Goal: Entertainment & Leisure: Consume media (video, audio)

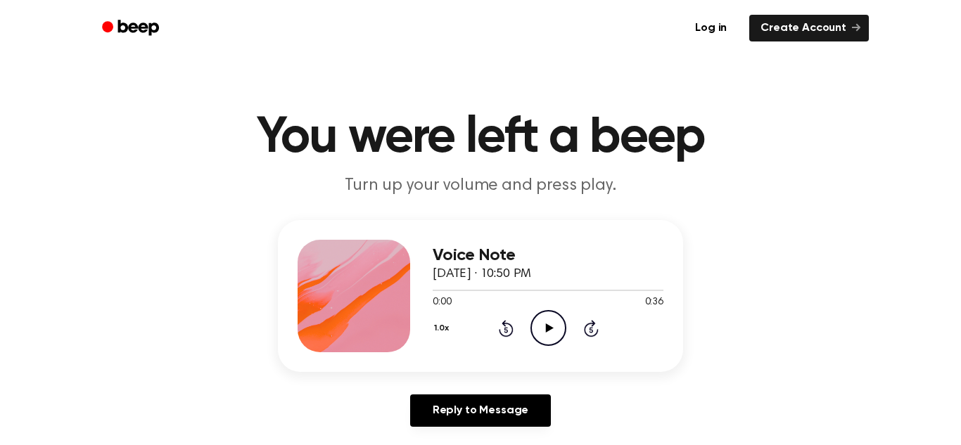
click at [543, 329] on icon "Play Audio" at bounding box center [549, 328] width 36 height 36
click at [549, 324] on icon "Play Audio" at bounding box center [549, 328] width 36 height 36
click at [545, 336] on icon "Play Audio" at bounding box center [549, 328] width 36 height 36
click at [504, 327] on icon at bounding box center [506, 328] width 15 height 17
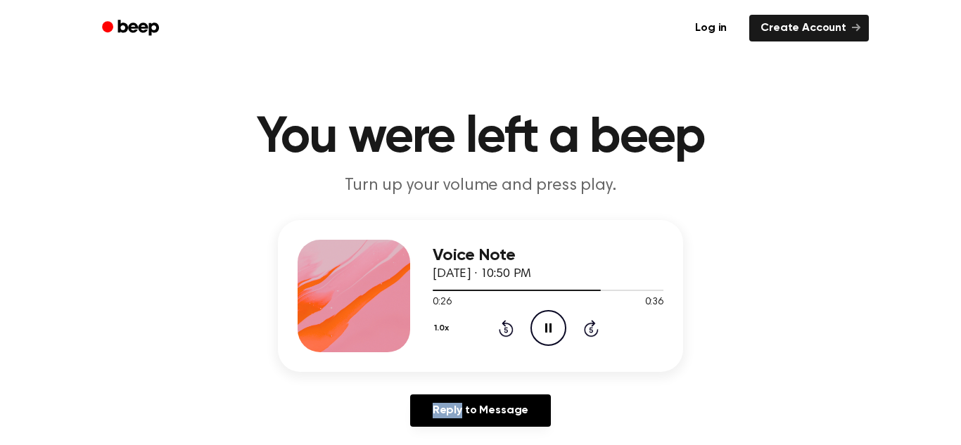
click at [504, 327] on icon at bounding box center [506, 328] width 15 height 17
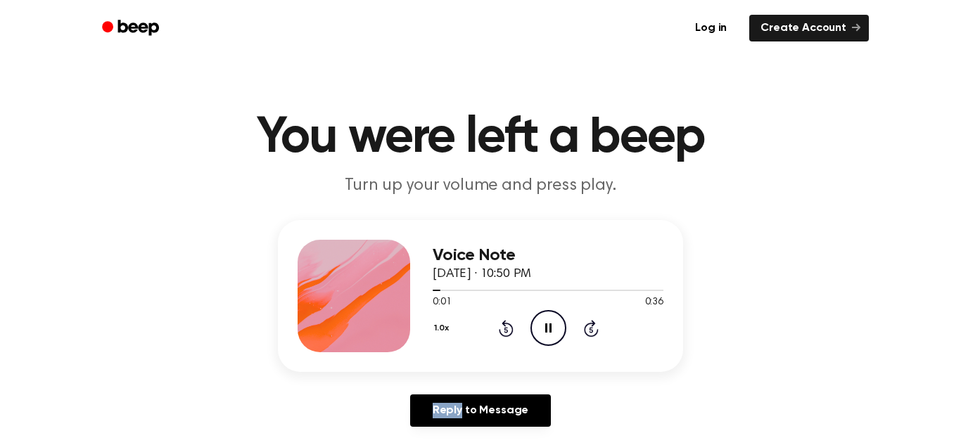
click at [504, 327] on icon at bounding box center [506, 328] width 15 height 17
click at [555, 323] on icon "Play Audio" at bounding box center [549, 328] width 36 height 36
click at [550, 326] on icon "Play Audio" at bounding box center [549, 328] width 36 height 36
click at [563, 319] on icon "Play Audio" at bounding box center [549, 328] width 36 height 36
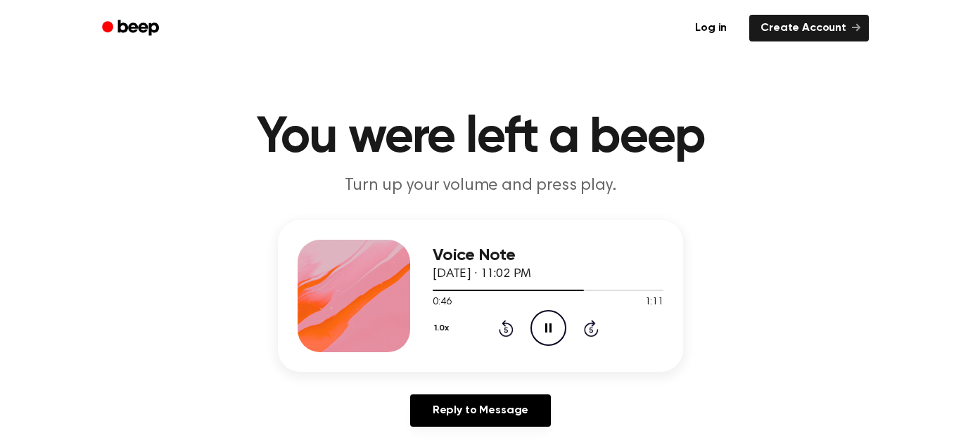
click at [514, 327] on div "1.0x Rewind 5 seconds Pause Audio Skip 5 seconds" at bounding box center [548, 328] width 231 height 36
click at [500, 325] on icon "Rewind 5 seconds" at bounding box center [505, 328] width 15 height 18
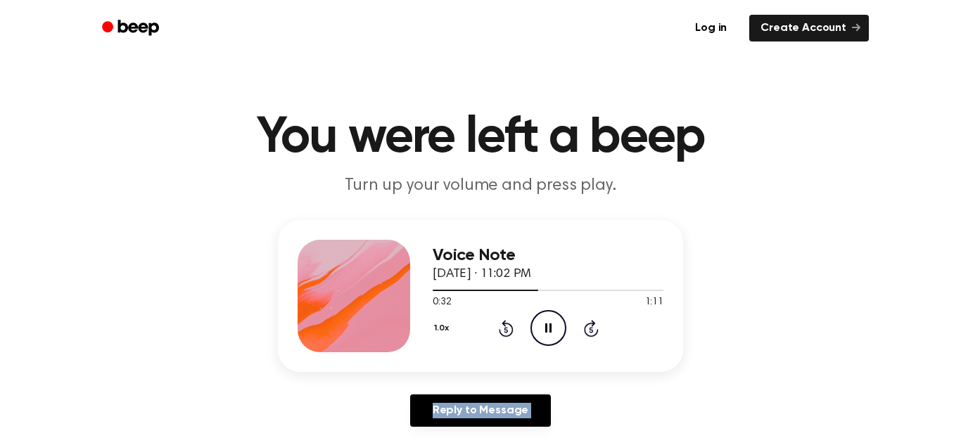
click at [500, 325] on icon "Rewind 5 seconds" at bounding box center [505, 328] width 15 height 18
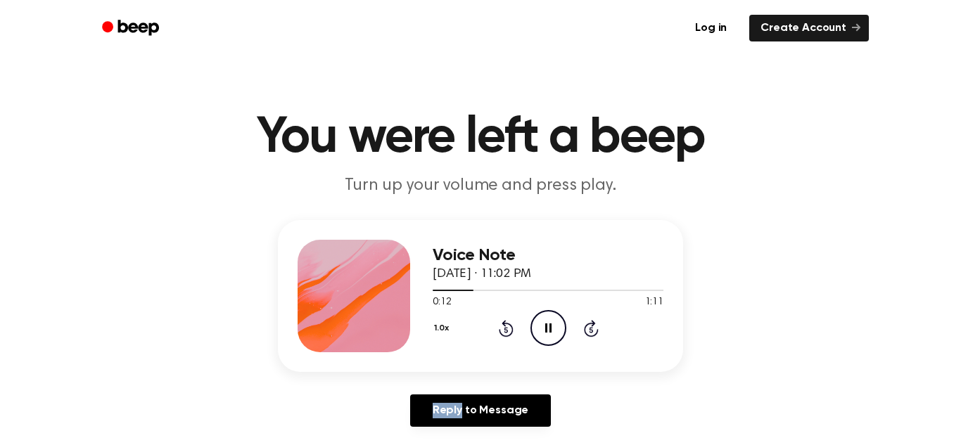
click at [500, 325] on icon "Rewind 5 seconds" at bounding box center [505, 328] width 15 height 18
click at [507, 334] on icon "Rewind 5 seconds" at bounding box center [505, 328] width 15 height 18
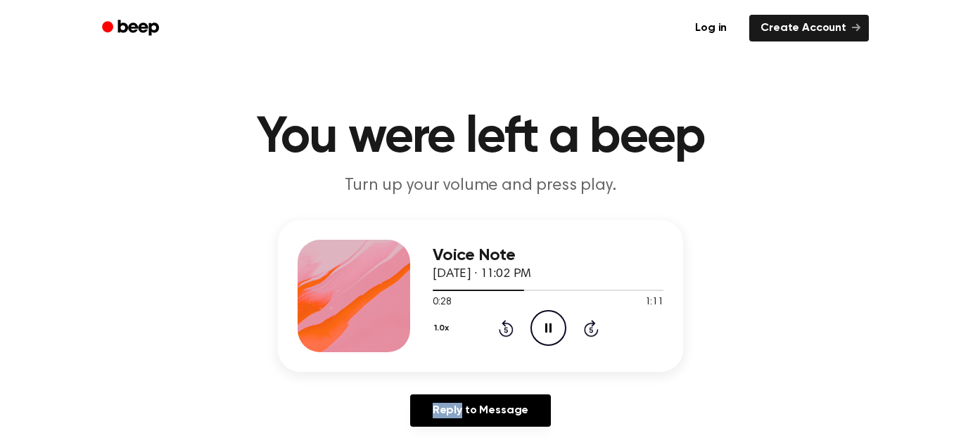
click at [507, 334] on icon "Rewind 5 seconds" at bounding box center [505, 328] width 15 height 18
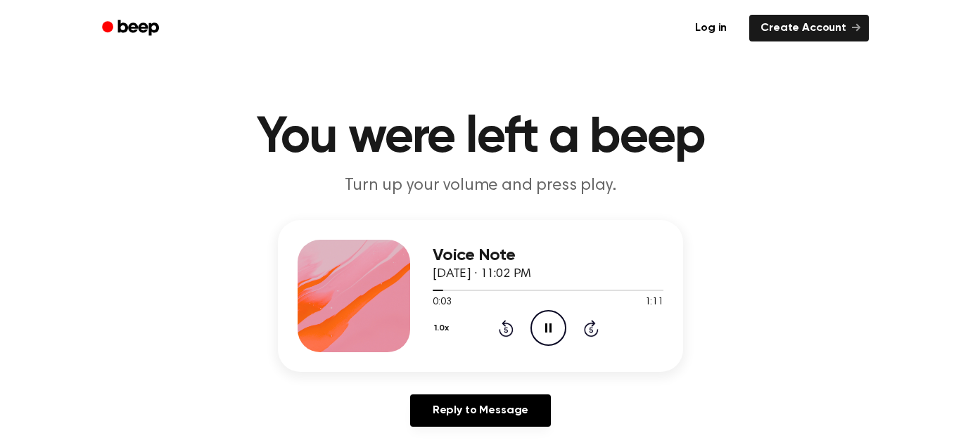
click at [507, 334] on icon "Rewind 5 seconds" at bounding box center [505, 328] width 15 height 18
click at [550, 326] on icon "Play Audio" at bounding box center [549, 328] width 36 height 36
click at [509, 326] on icon "Rewind 5 seconds" at bounding box center [505, 328] width 15 height 18
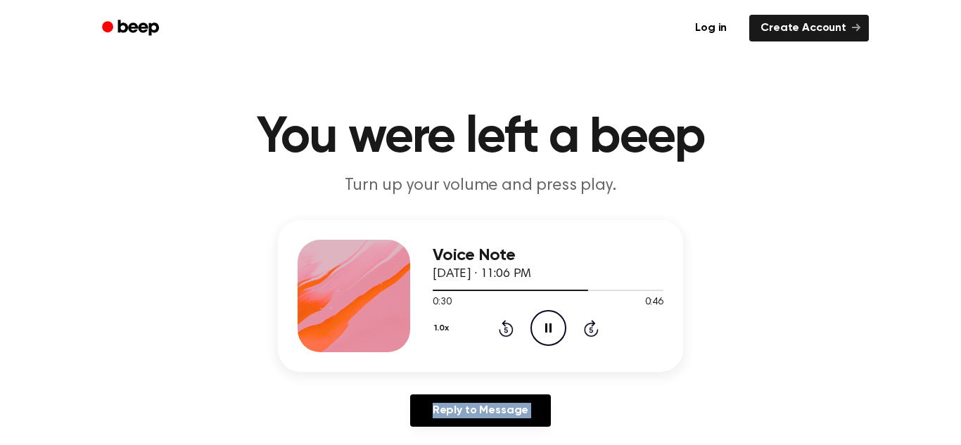
click at [509, 326] on icon "Rewind 5 seconds" at bounding box center [505, 328] width 15 height 18
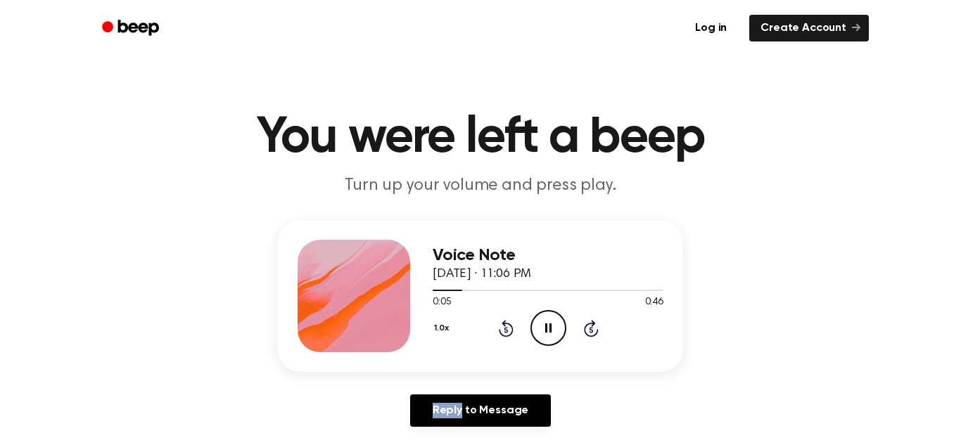
click at [509, 326] on icon "Rewind 5 seconds" at bounding box center [505, 328] width 15 height 18
click at [507, 324] on icon at bounding box center [506, 328] width 15 height 17
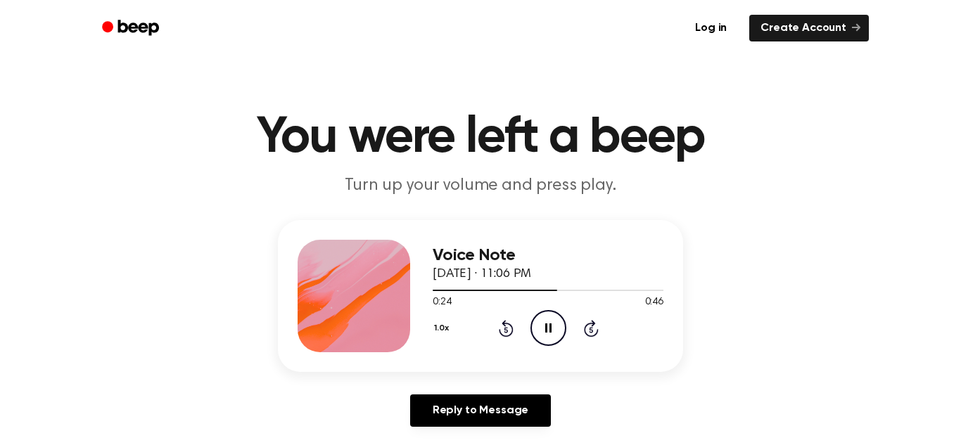
click at [507, 324] on icon at bounding box center [506, 328] width 15 height 17
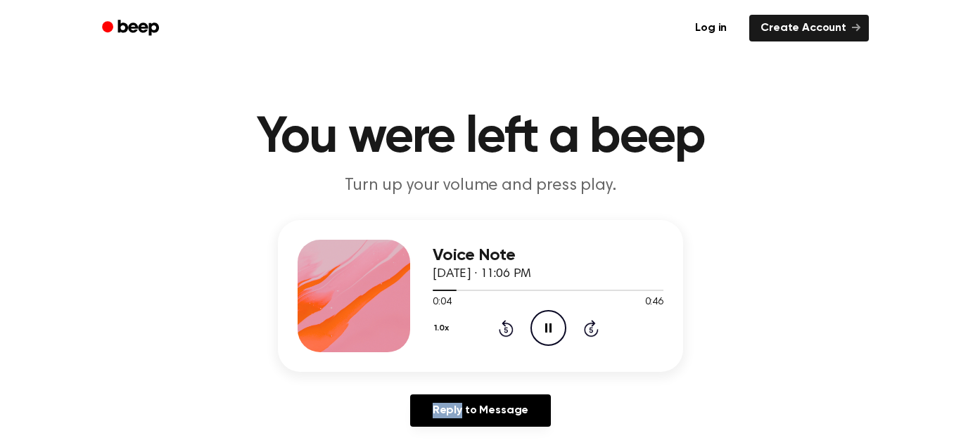
click at [507, 324] on icon at bounding box center [506, 328] width 15 height 17
click at [504, 321] on icon at bounding box center [506, 328] width 15 height 17
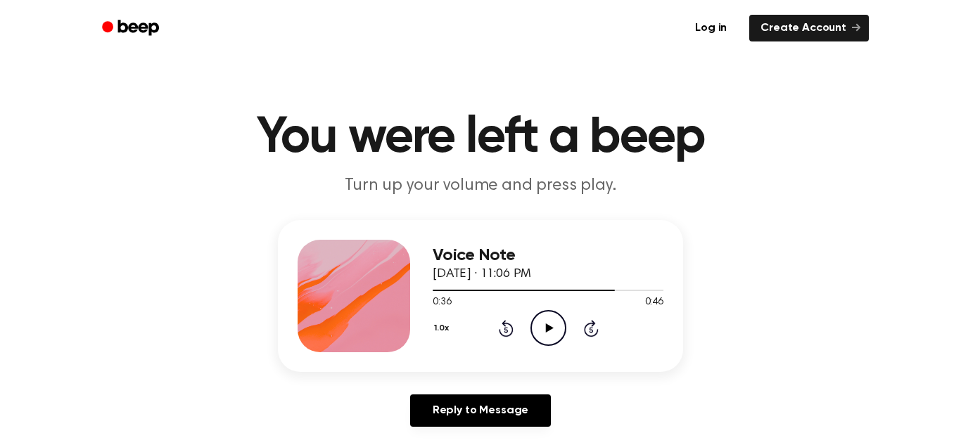
click at [504, 321] on icon at bounding box center [506, 328] width 15 height 17
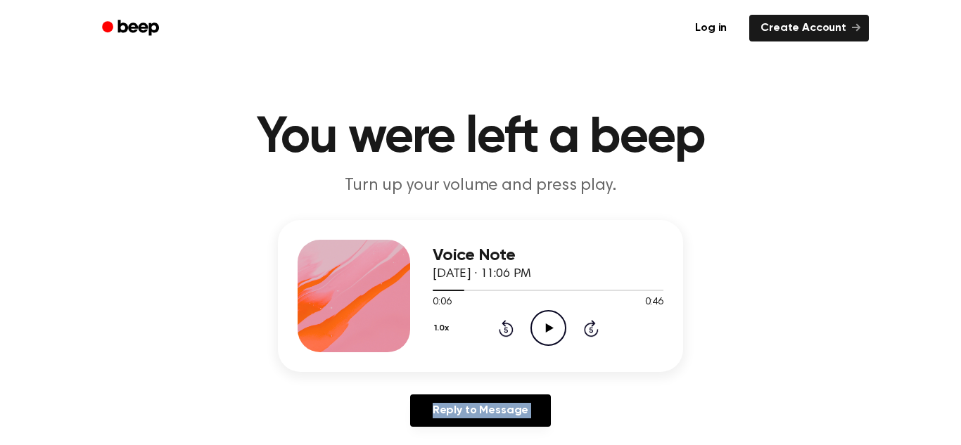
click at [504, 321] on icon at bounding box center [506, 328] width 15 height 17
click at [565, 324] on circle at bounding box center [548, 328] width 34 height 34
